Goal: Task Accomplishment & Management: Manage account settings

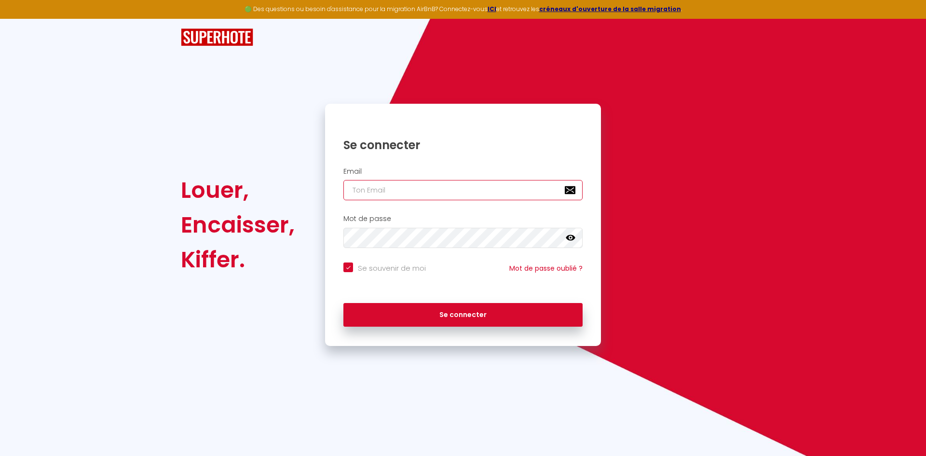
type input "[EMAIL_ADDRESS][DOMAIN_NAME]"
checkbox input "true"
click at [443, 197] on input "[EMAIL_ADDRESS][DOMAIN_NAME]" at bounding box center [462, 190] width 239 height 20
type input "[PERSON_NAME]"
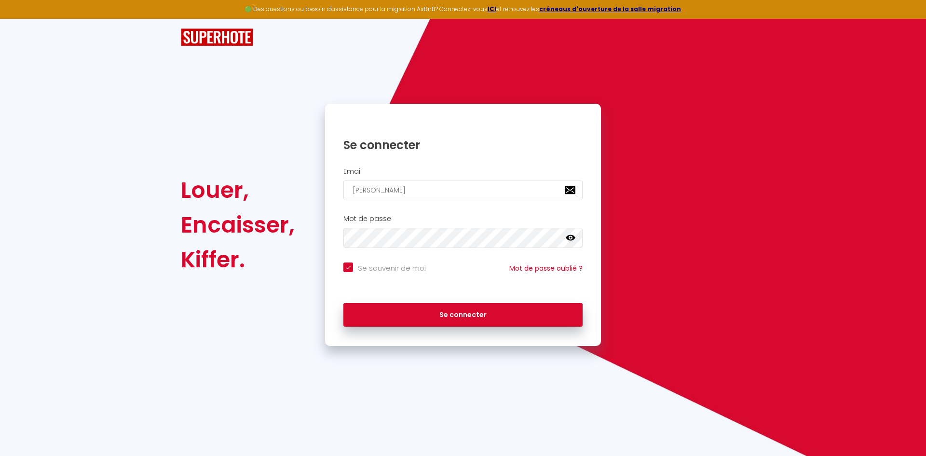
checkbox input "true"
click at [452, 192] on input "[PERSON_NAME]" at bounding box center [462, 190] width 239 height 20
type input "[PERSON_NAME][EMAIL_ADDRESS][DOMAIN_NAME]"
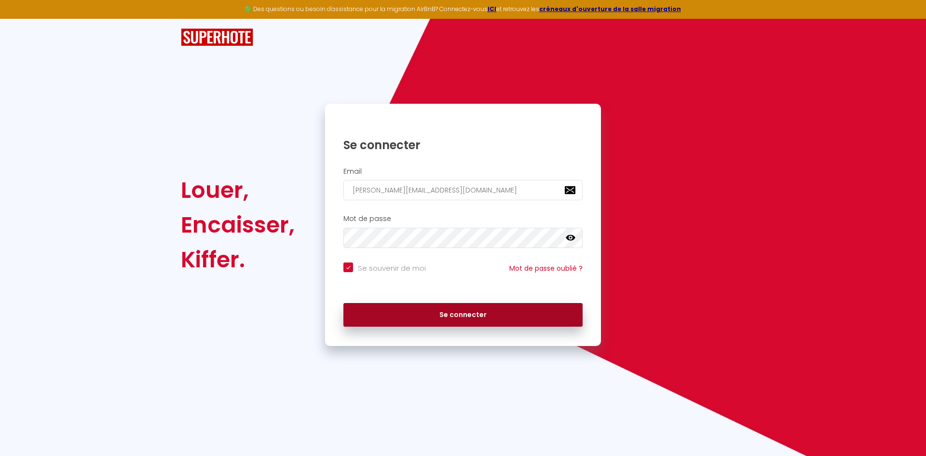
click at [447, 306] on button "Se connecter" at bounding box center [462, 315] width 239 height 24
checkbox input "true"
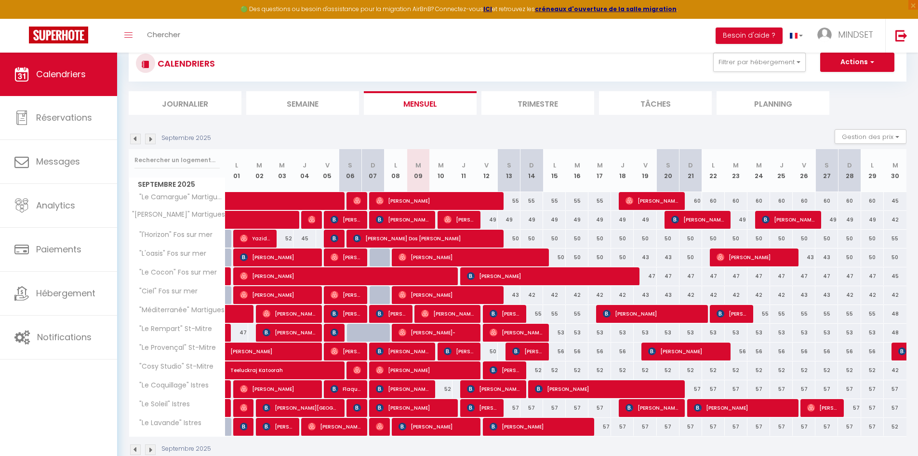
scroll to position [53, 0]
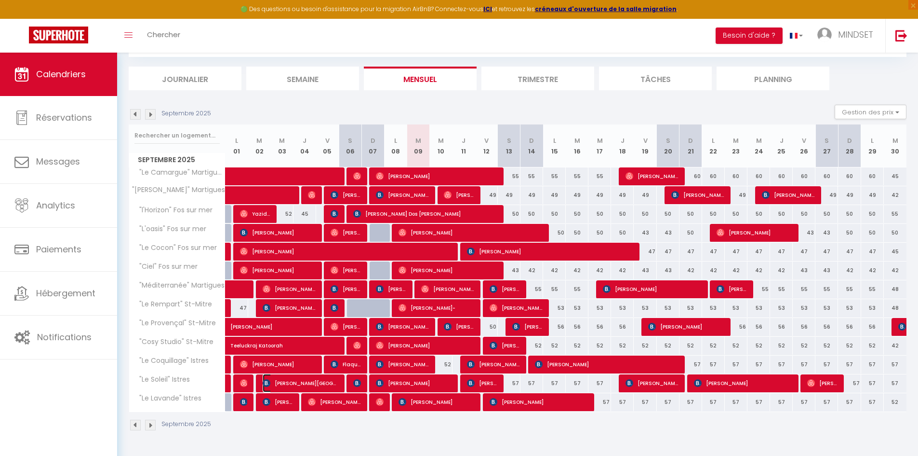
click at [329, 382] on span "[PERSON_NAME][GEOGRAPHIC_DATA]" at bounding box center [301, 383] width 76 height 18
select select "OK"
select select "KO"
select select "0"
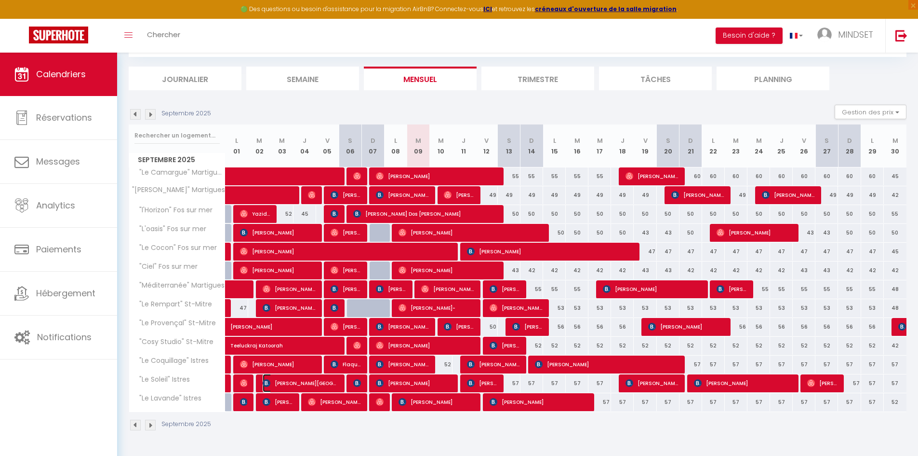
select select "1"
select select
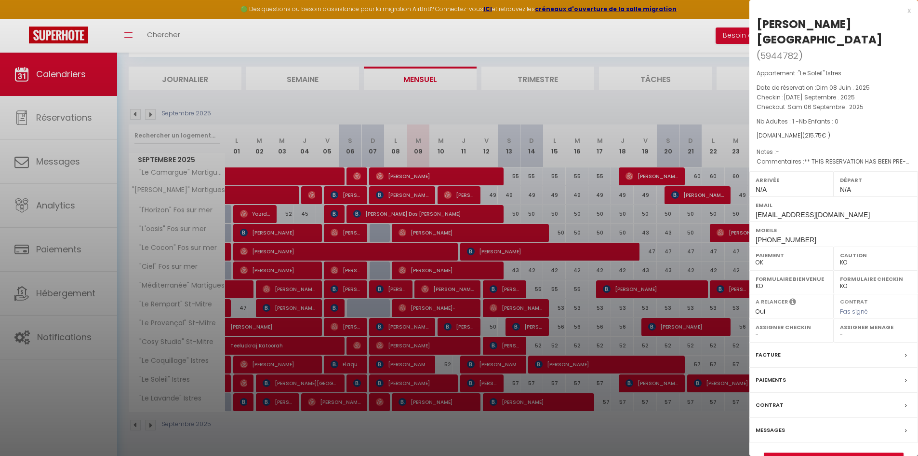
click at [329, 382] on div at bounding box center [459, 228] width 918 height 456
